Goal: Find specific page/section: Find specific page/section

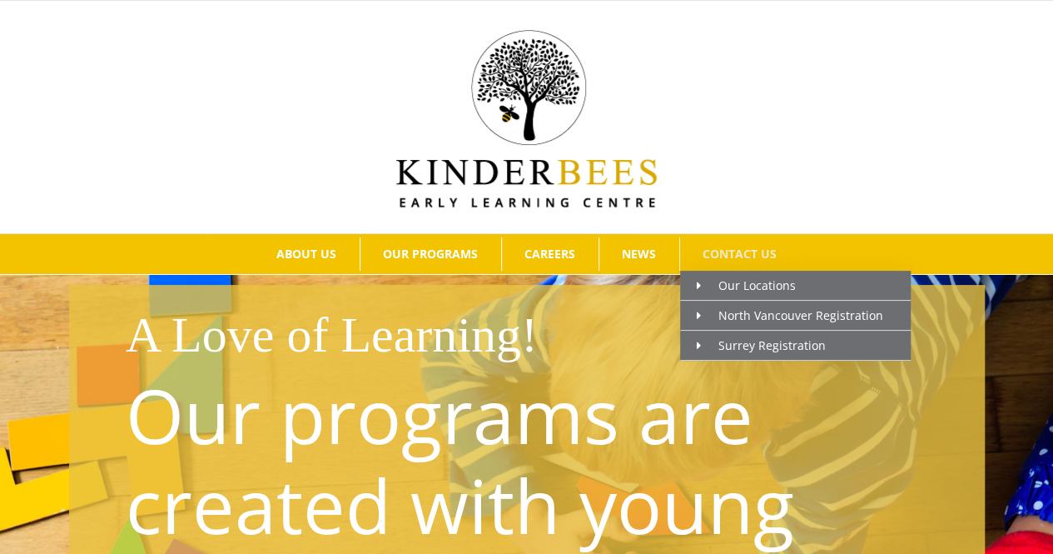
click at [739, 249] on span "CONTACT US" at bounding box center [740, 254] width 74 height 12
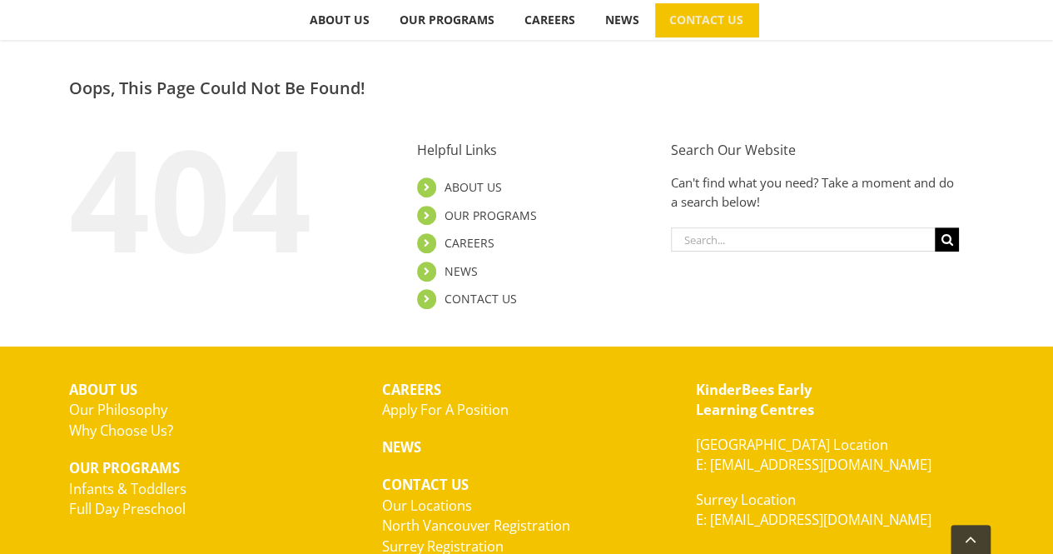
scroll to position [250, 0]
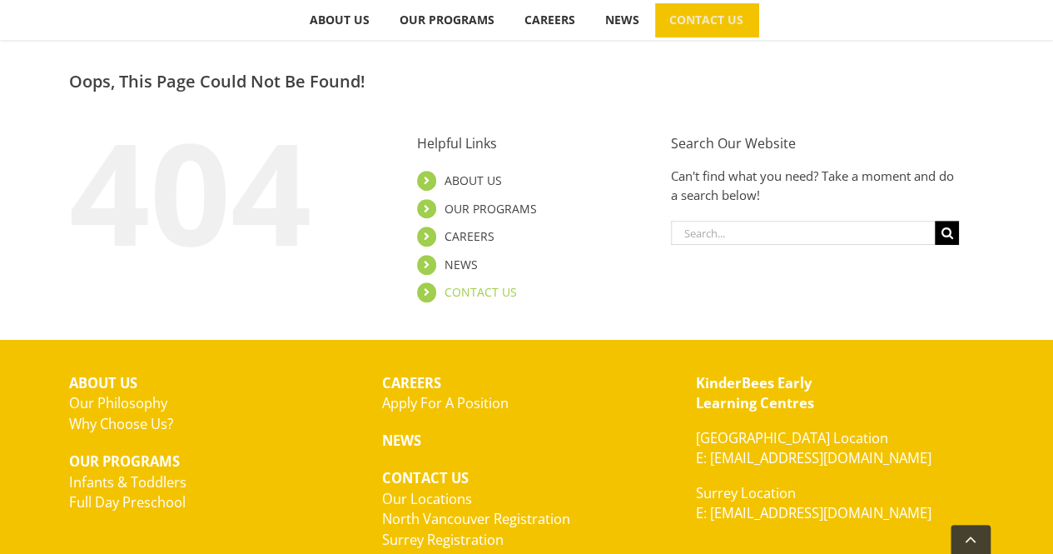
click at [495, 286] on link "CONTACT US" at bounding box center [481, 292] width 72 height 16
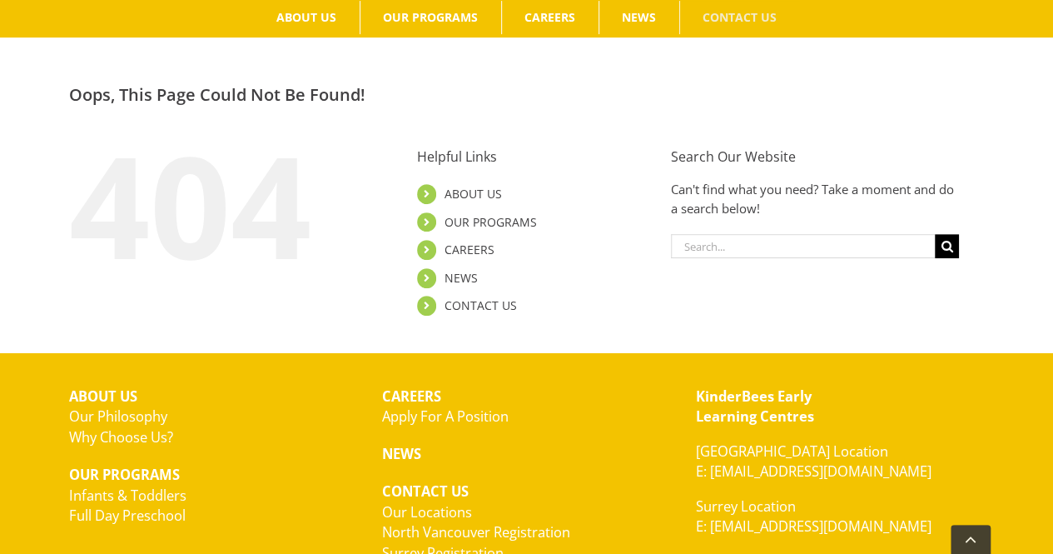
scroll to position [333, 0]
